Goal: Obtain resource: Obtain resource

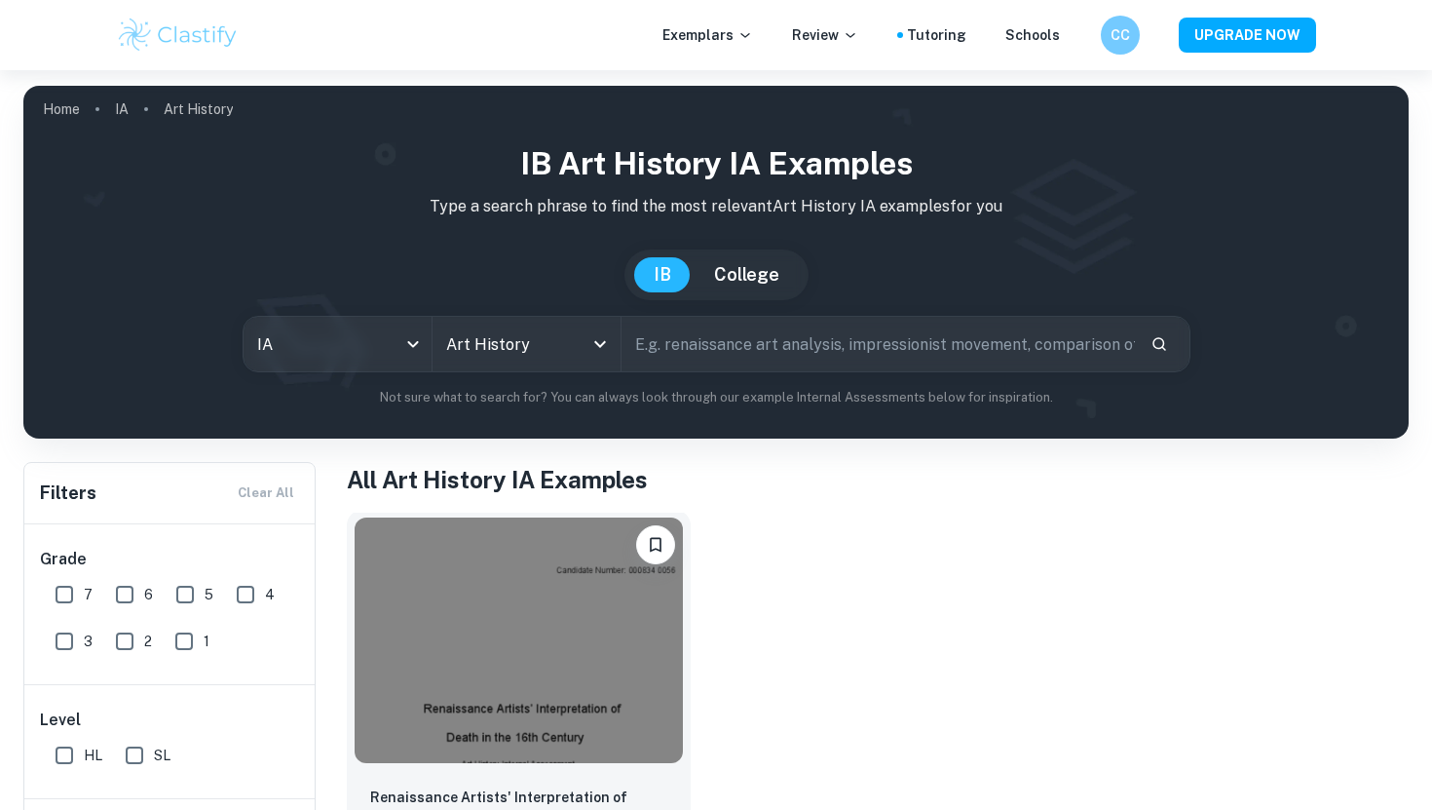
scroll to position [100, 0]
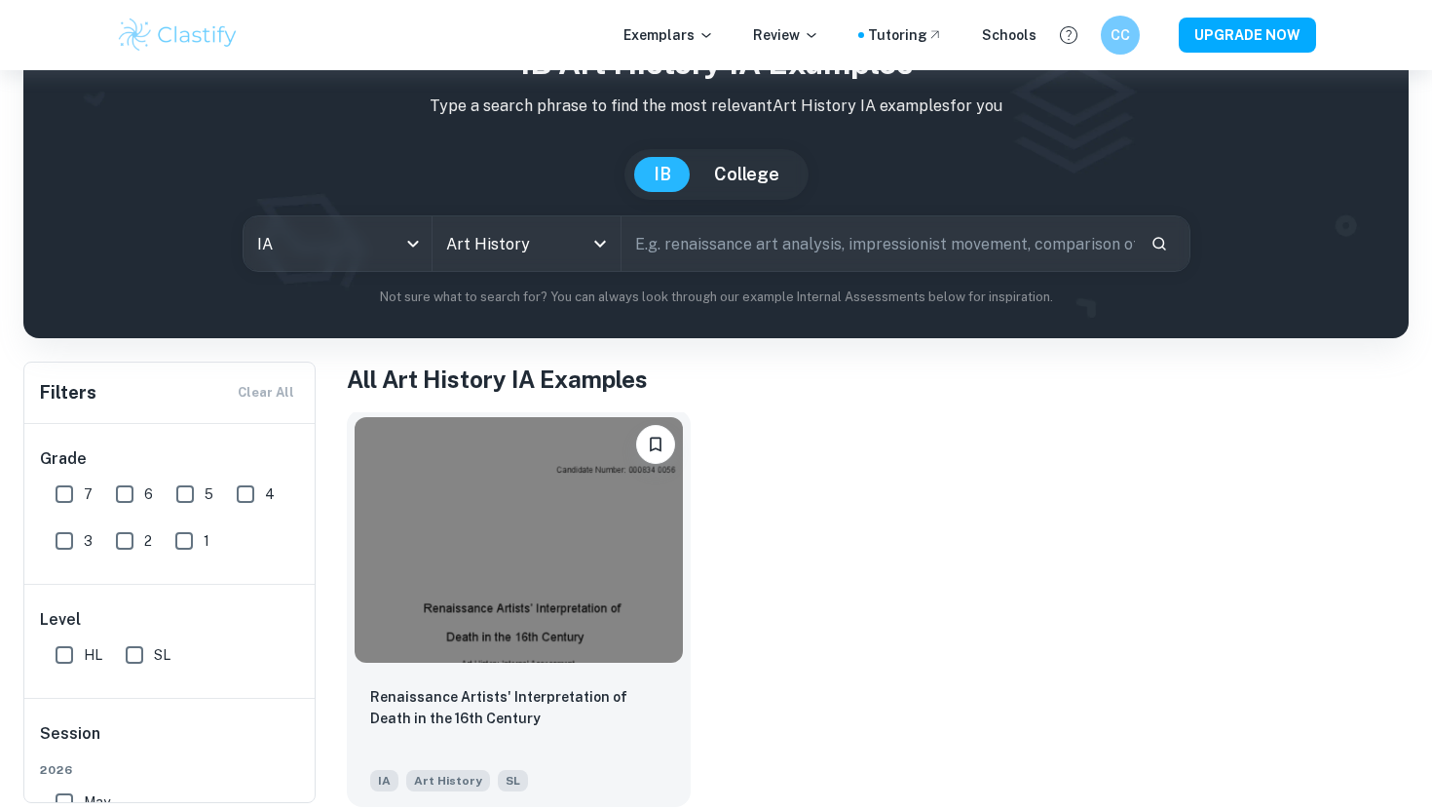
click at [599, 532] on img at bounding box center [519, 540] width 328 height 246
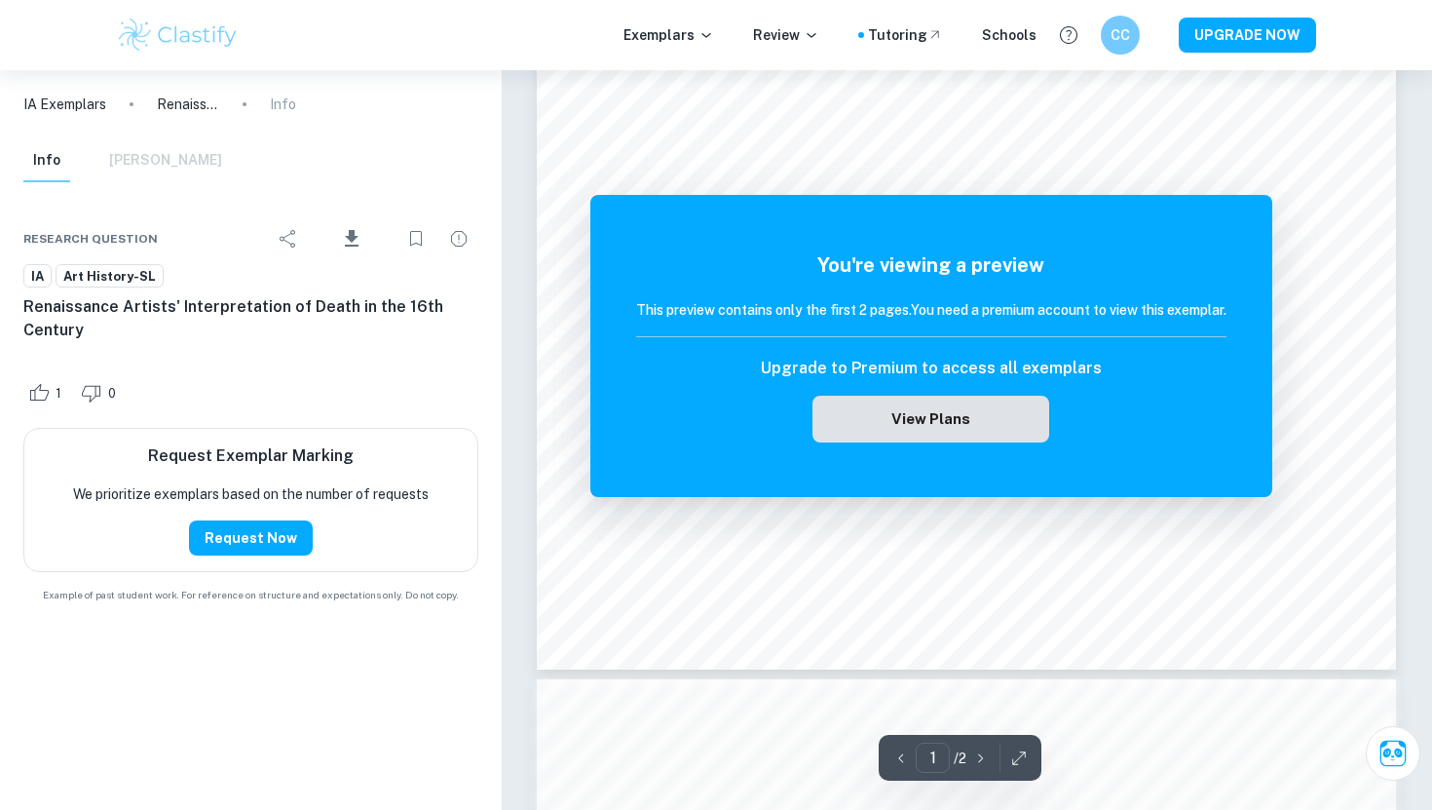
scroll to position [549, 0]
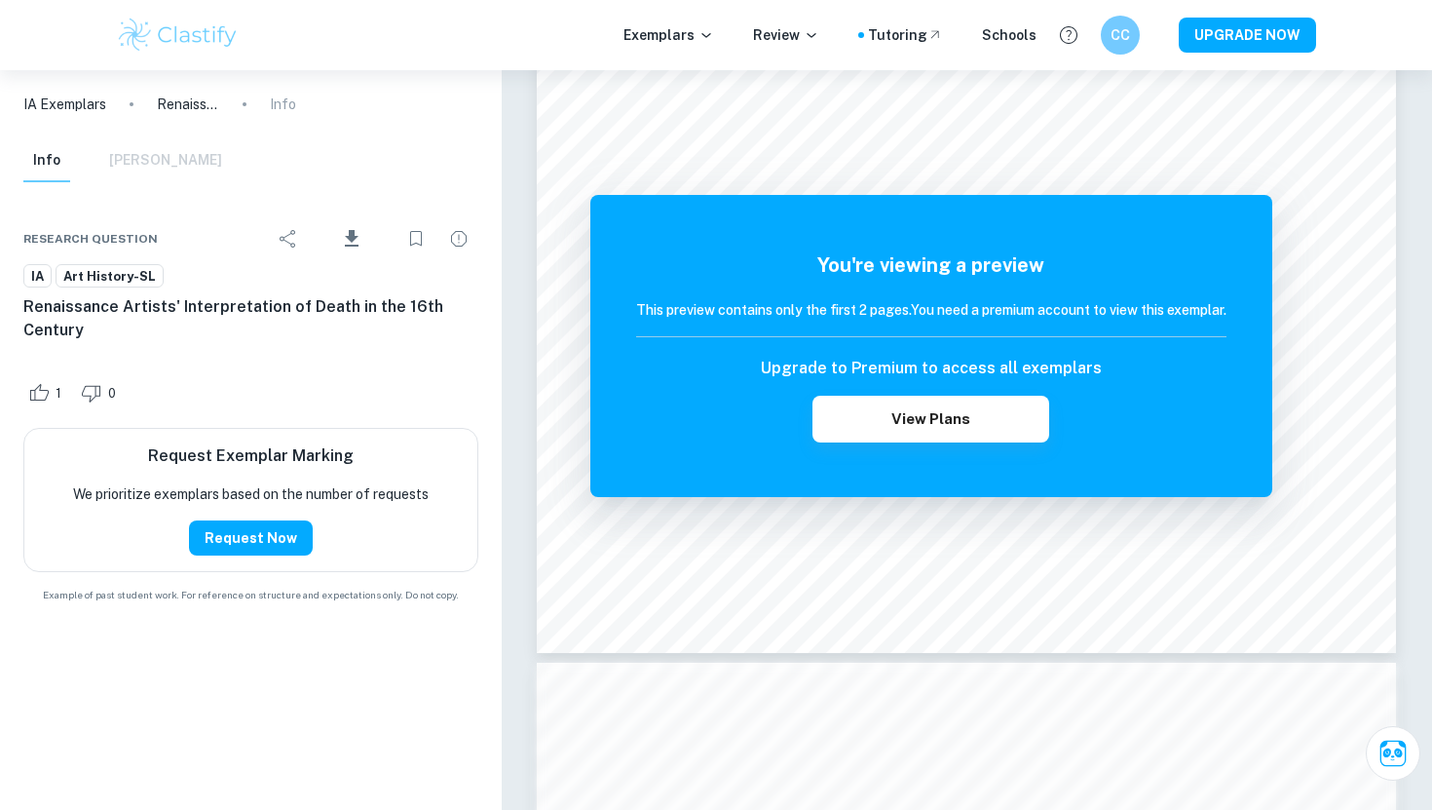
scroll to position [100, 0]
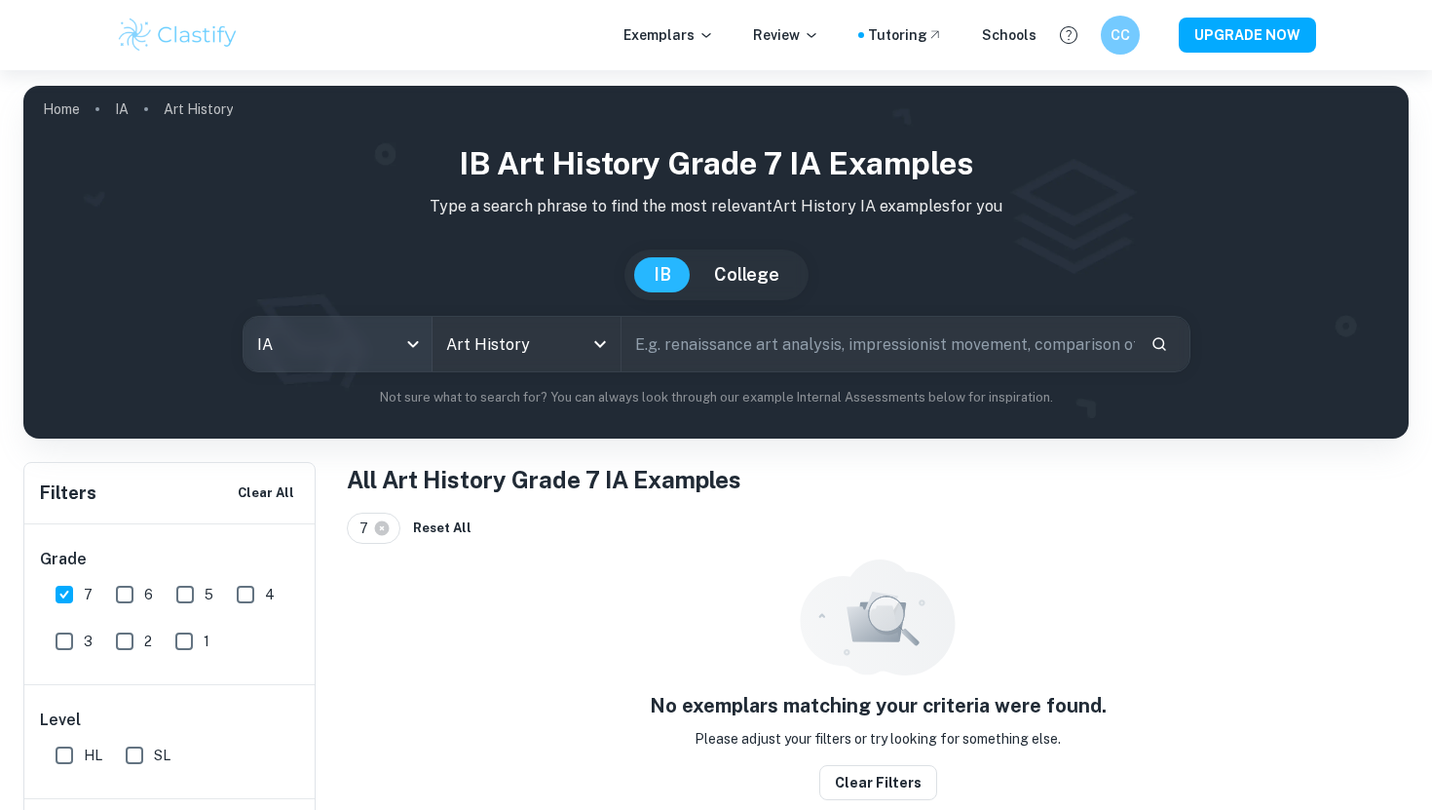
scroll to position [70, 0]
